Goal: Check status: Check status

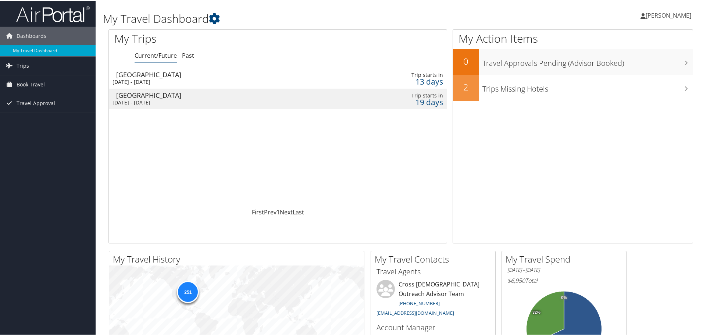
click at [199, 73] on div "[GEOGRAPHIC_DATA]" at bounding box center [222, 74] width 213 height 7
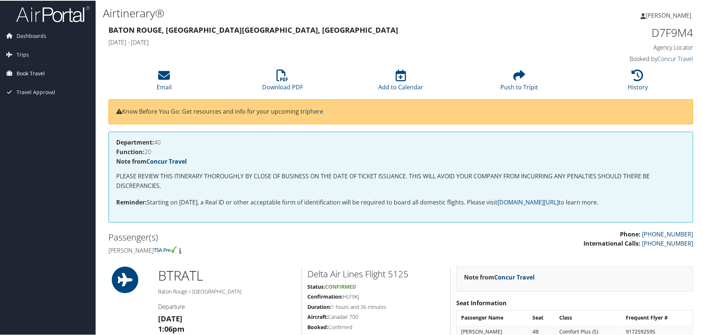
click at [34, 71] on span "Book Travel" at bounding box center [31, 73] width 28 height 18
click at [37, 108] on link "Book/Manage Online Trips" at bounding box center [48, 109] width 96 height 11
